Goal: Task Accomplishment & Management: Use online tool/utility

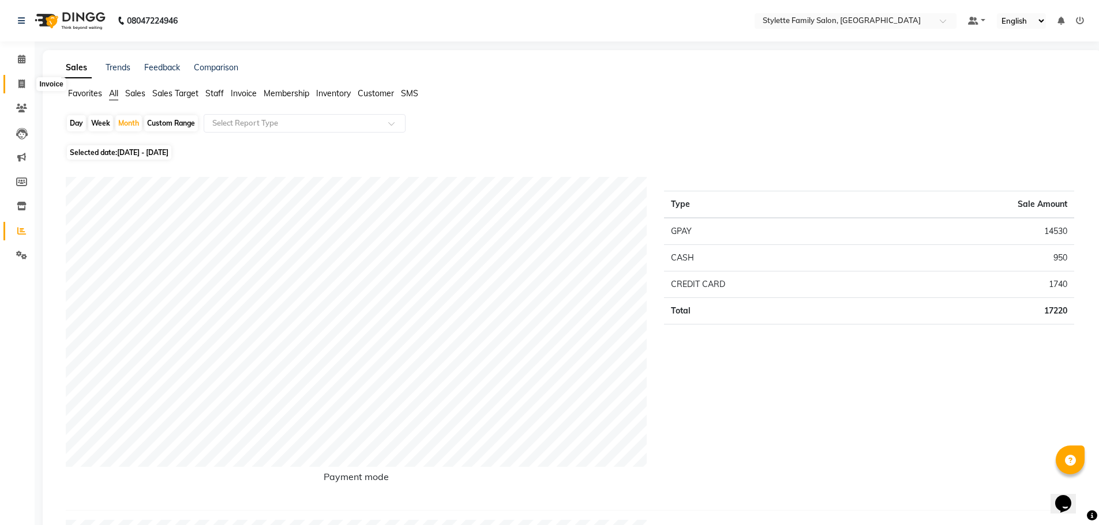
click at [21, 84] on icon at bounding box center [21, 84] width 6 height 9
select select "service"
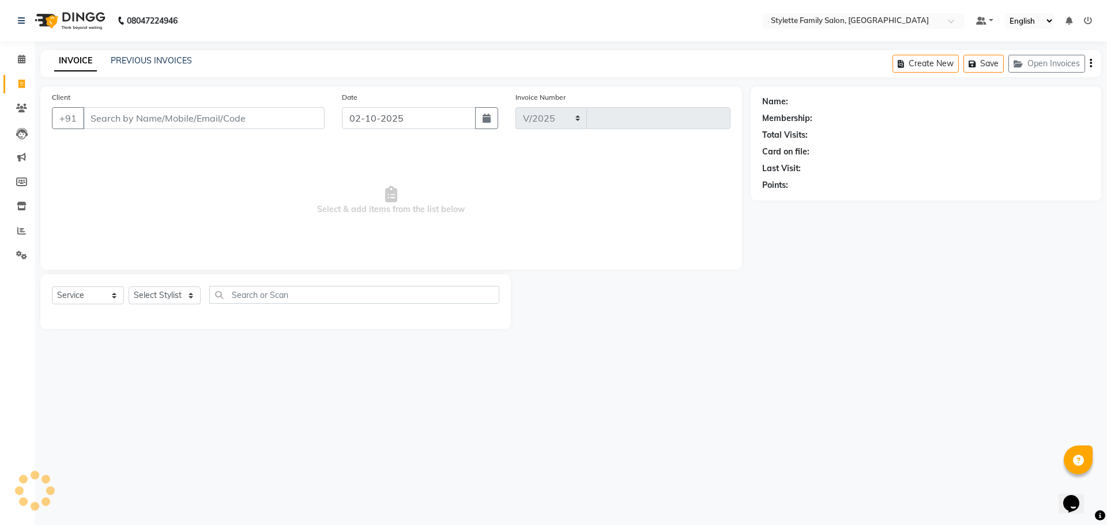
select select "6990"
type input "1302"
